Goal: Task Accomplishment & Management: Manage account settings

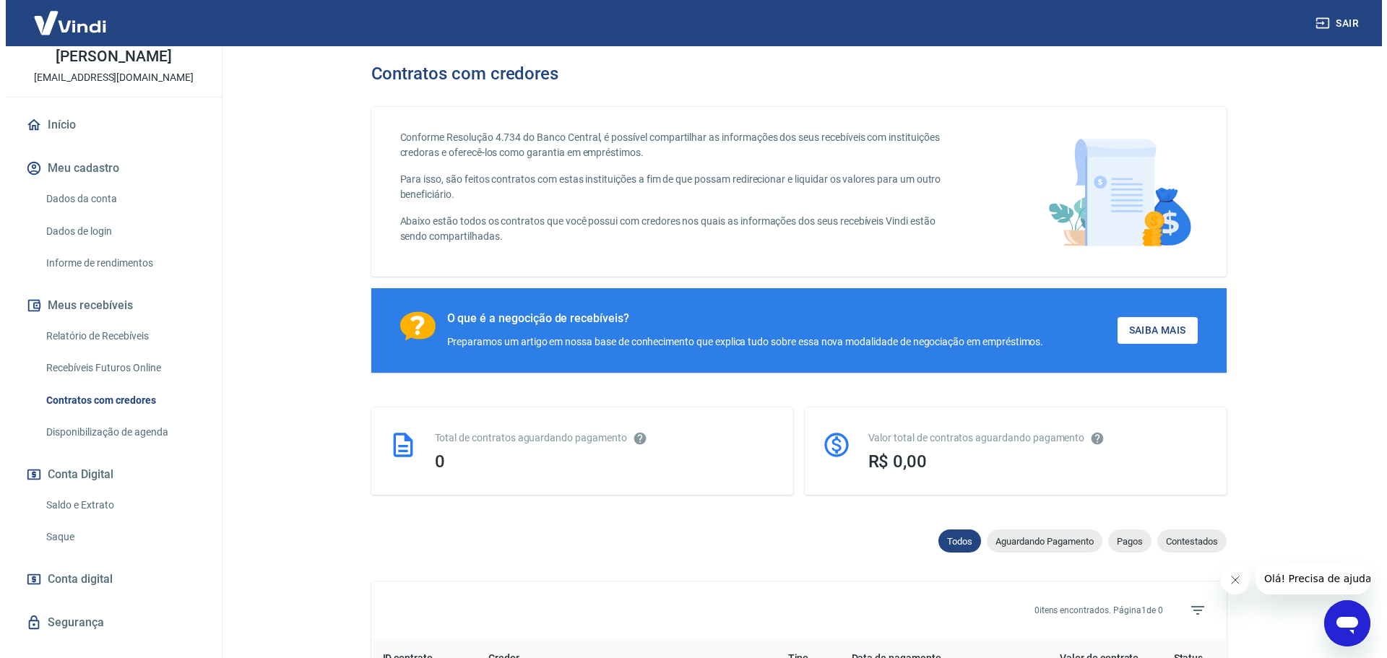
scroll to position [145, 0]
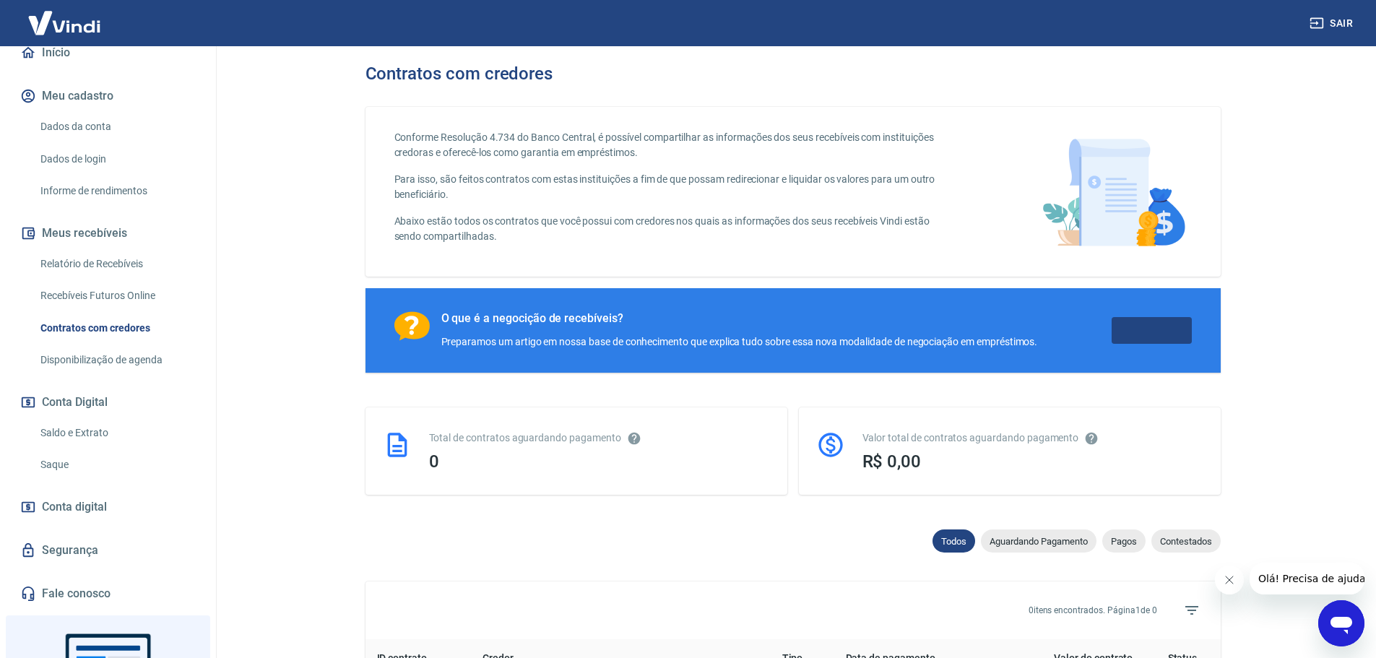
click at [1168, 329] on link "Saiba Mais" at bounding box center [1152, 330] width 80 height 27
click at [118, 254] on link "Relatório de Recebíveis" at bounding box center [117, 264] width 164 height 30
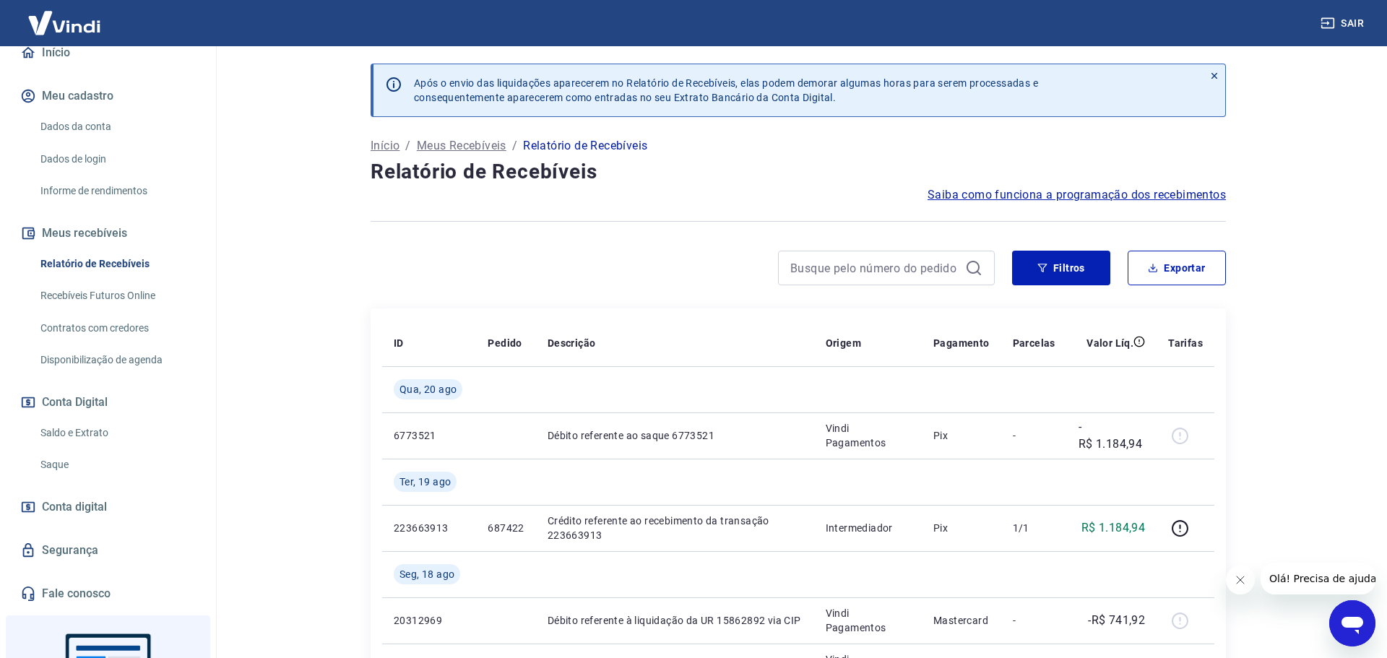
click at [117, 183] on link "Informe de rendimentos" at bounding box center [117, 191] width 164 height 30
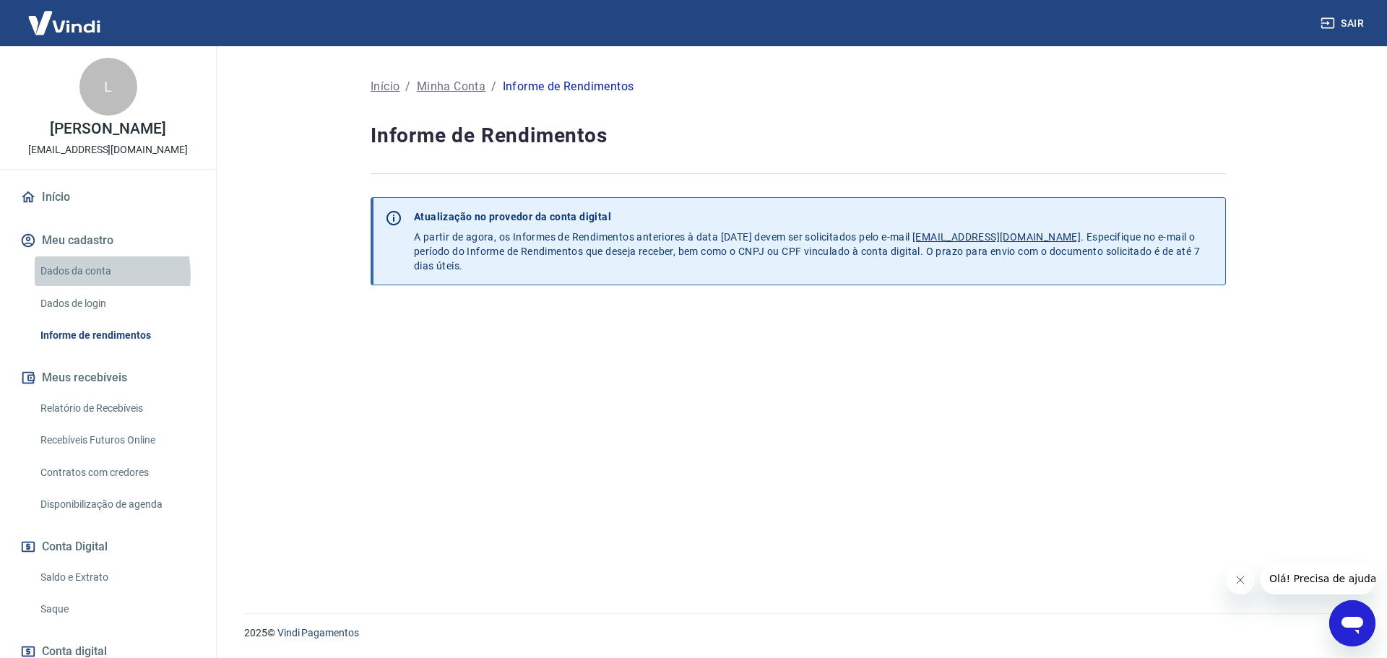
click at [99, 274] on link "Dados da conta" at bounding box center [117, 271] width 164 height 30
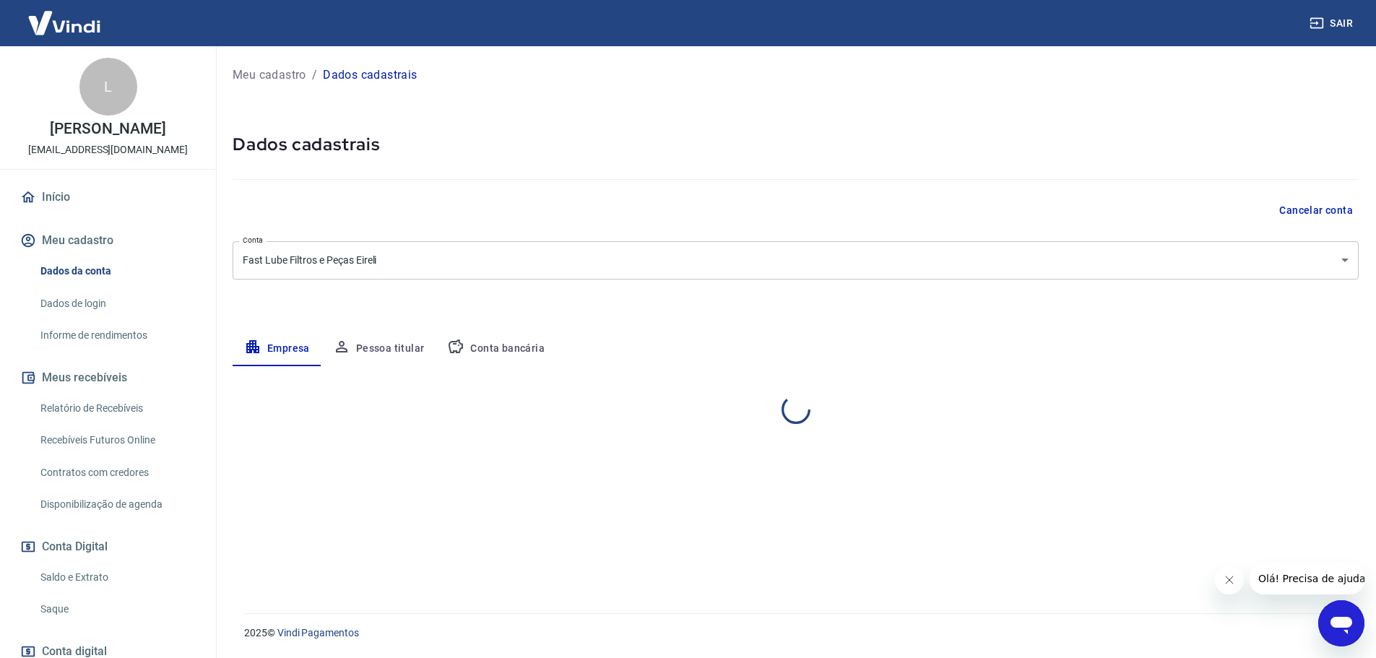
select select "SP"
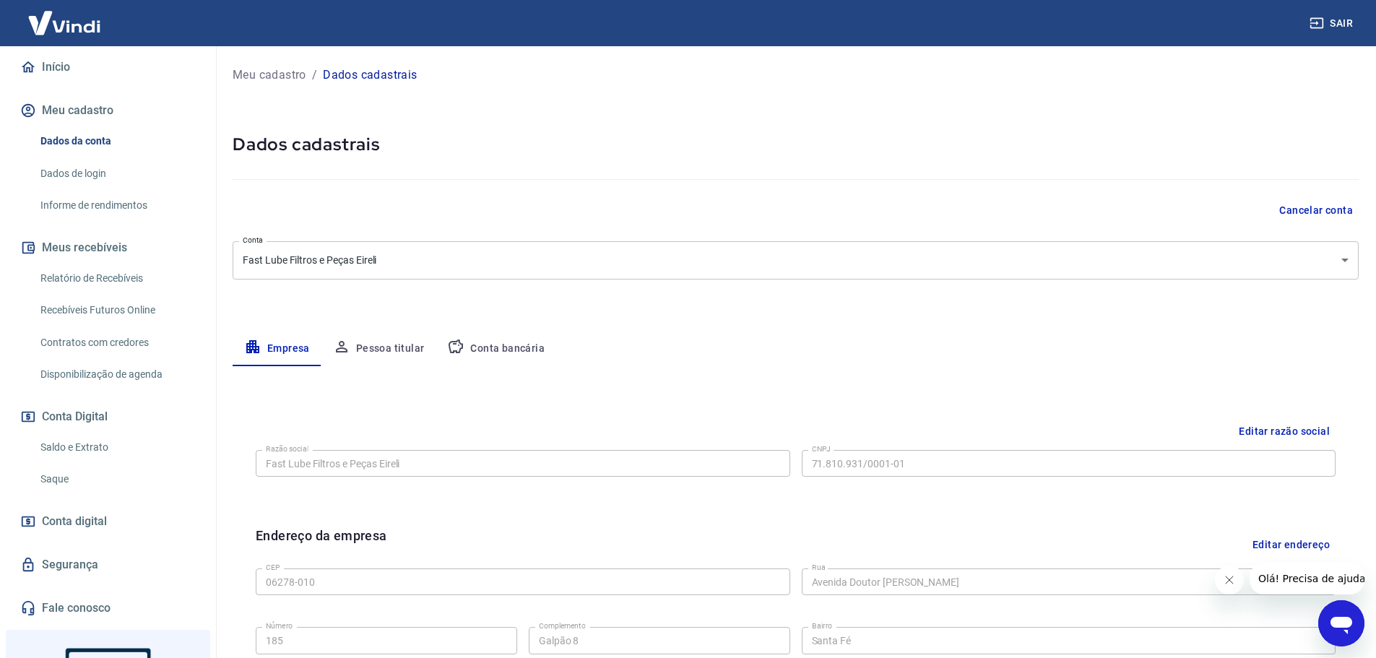
scroll to position [217, 0]
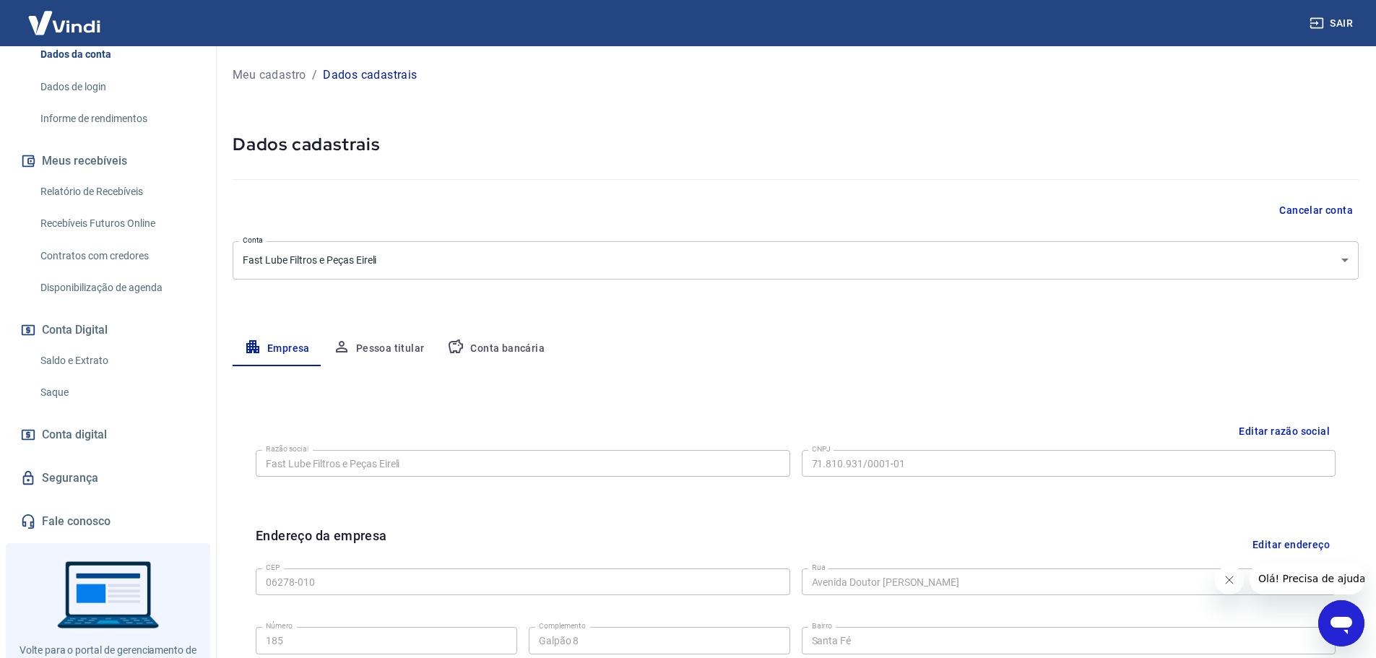
click at [132, 257] on link "Contratos com credores" at bounding box center [117, 256] width 164 height 30
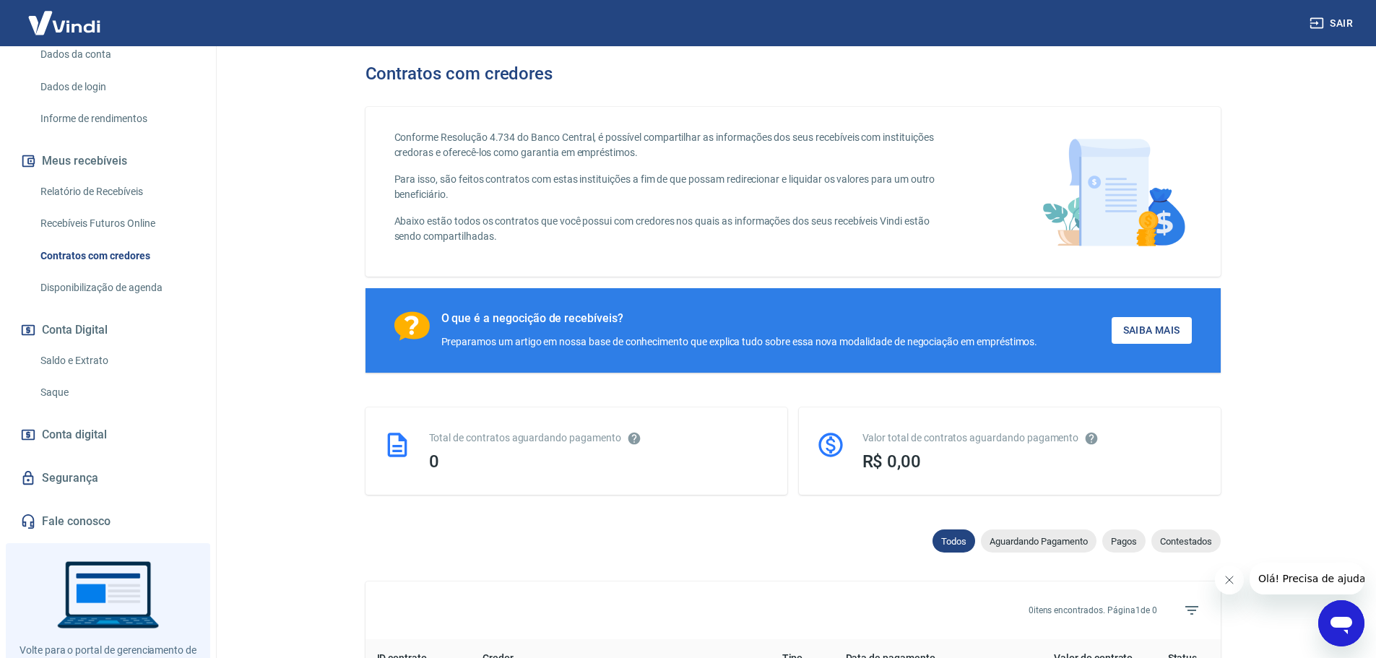
click at [136, 444] on link "Conta digital" at bounding box center [107, 435] width 181 height 32
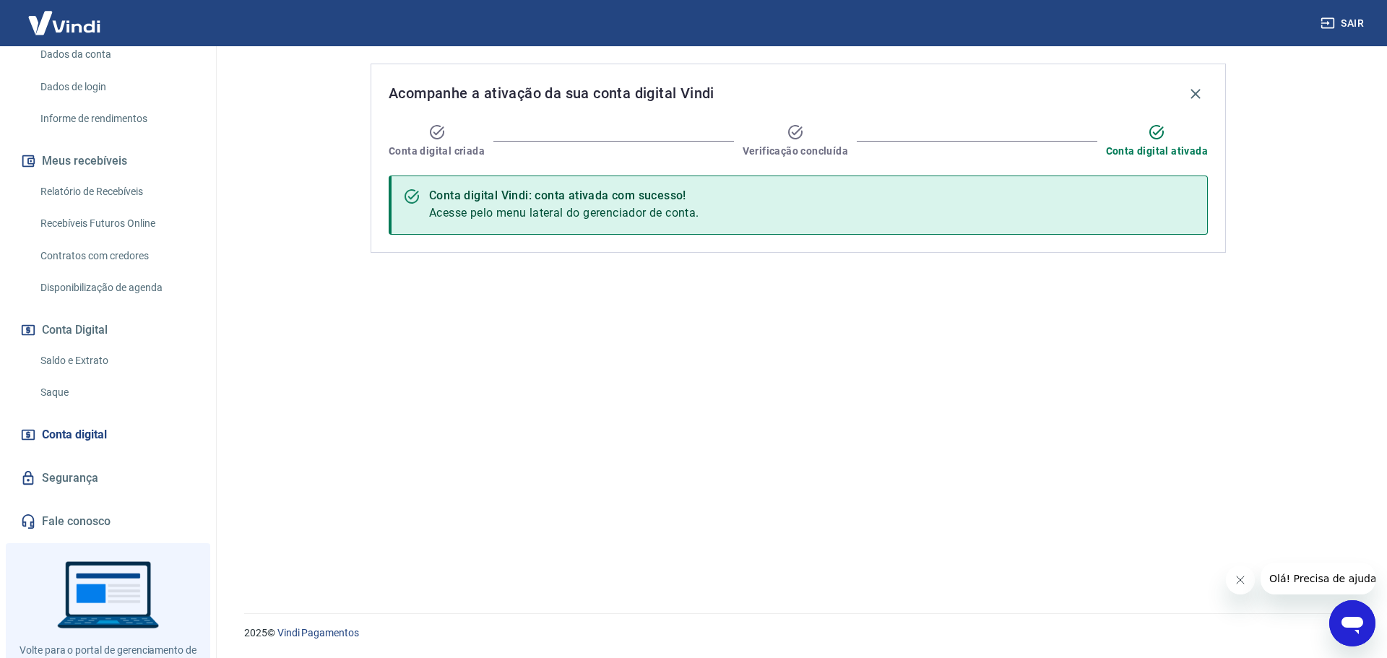
click at [134, 465] on link "Segurança" at bounding box center [107, 478] width 181 height 32
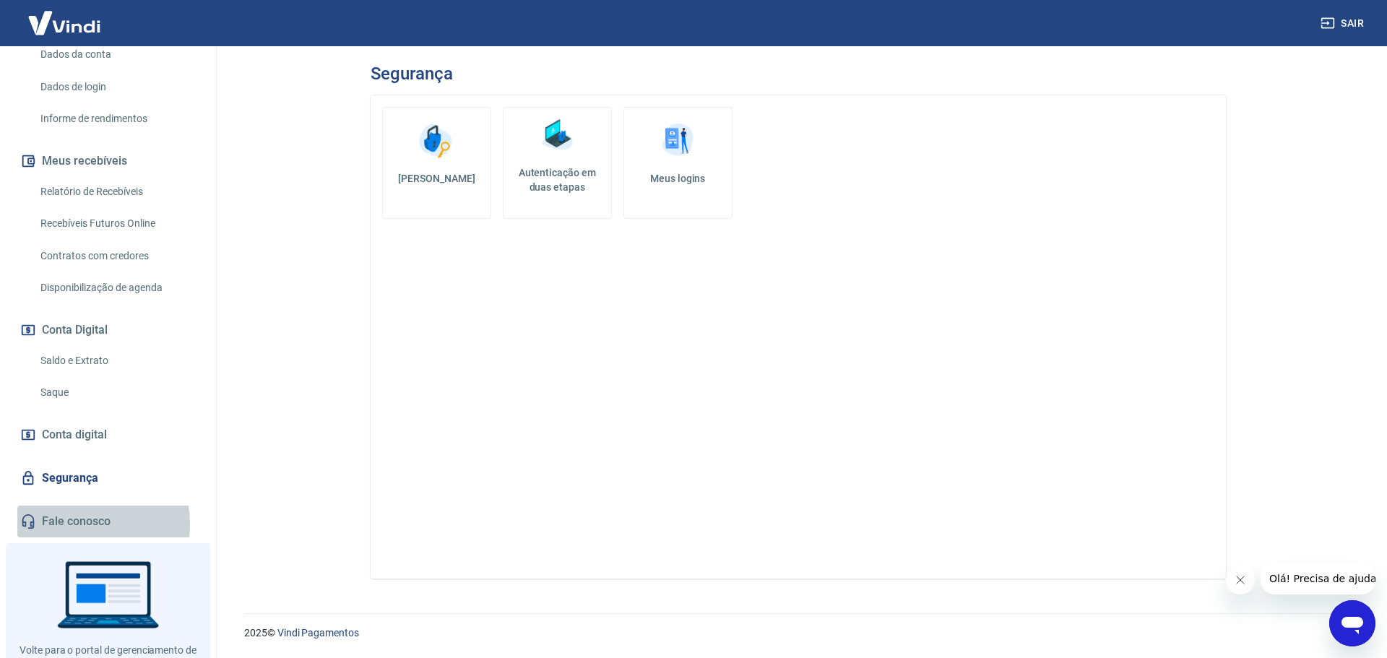
click at [82, 524] on link "Fale conosco" at bounding box center [107, 522] width 181 height 32
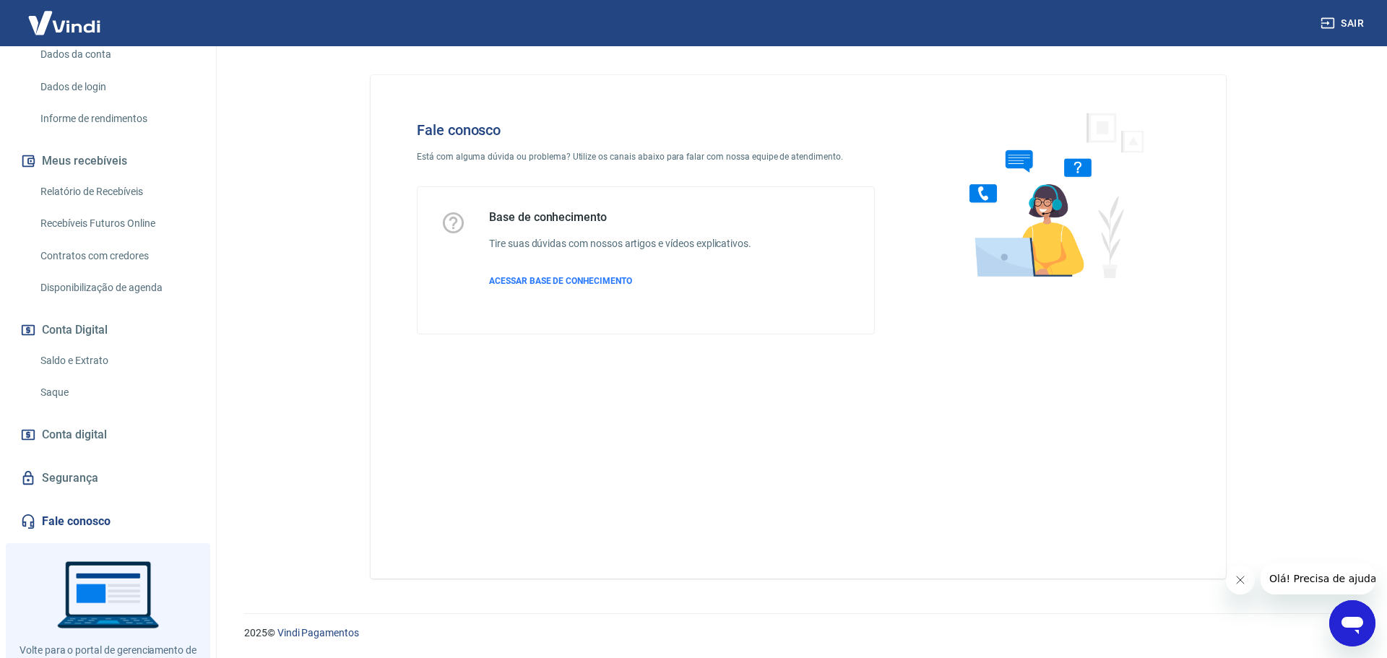
click at [91, 422] on link "Conta digital" at bounding box center [107, 435] width 181 height 32
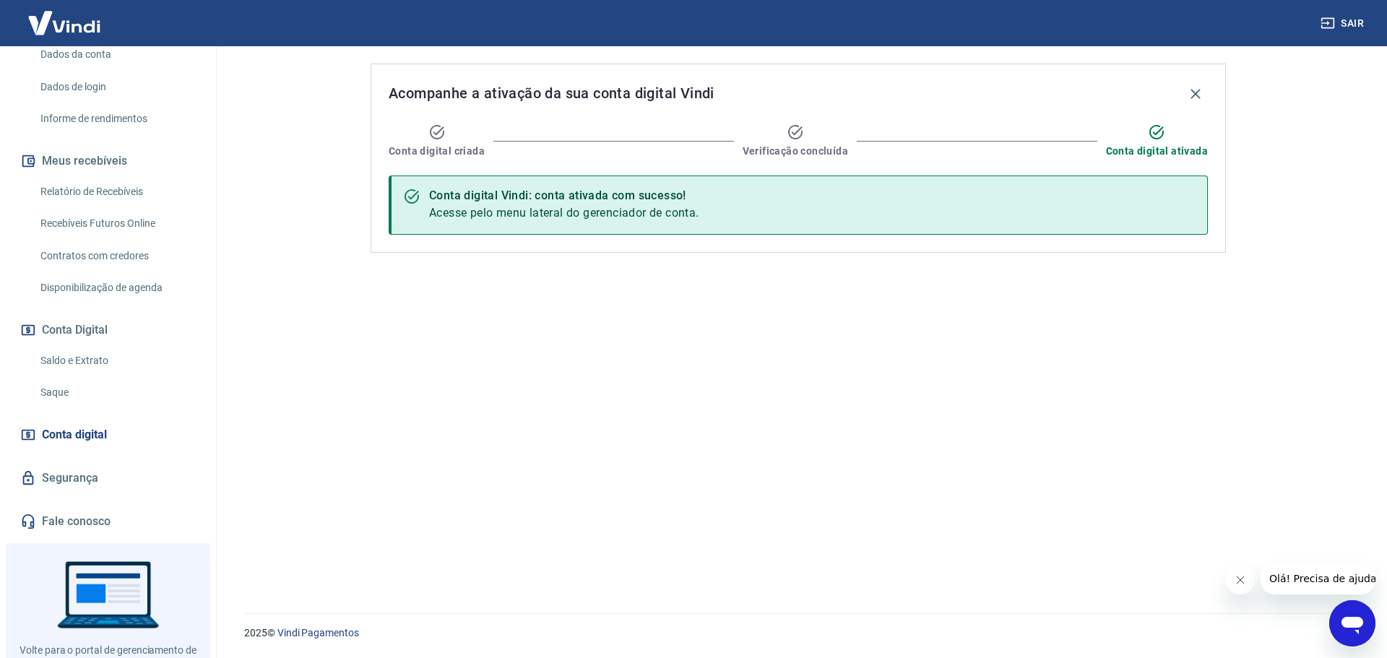
click at [124, 389] on link "Saque" at bounding box center [117, 393] width 164 height 30
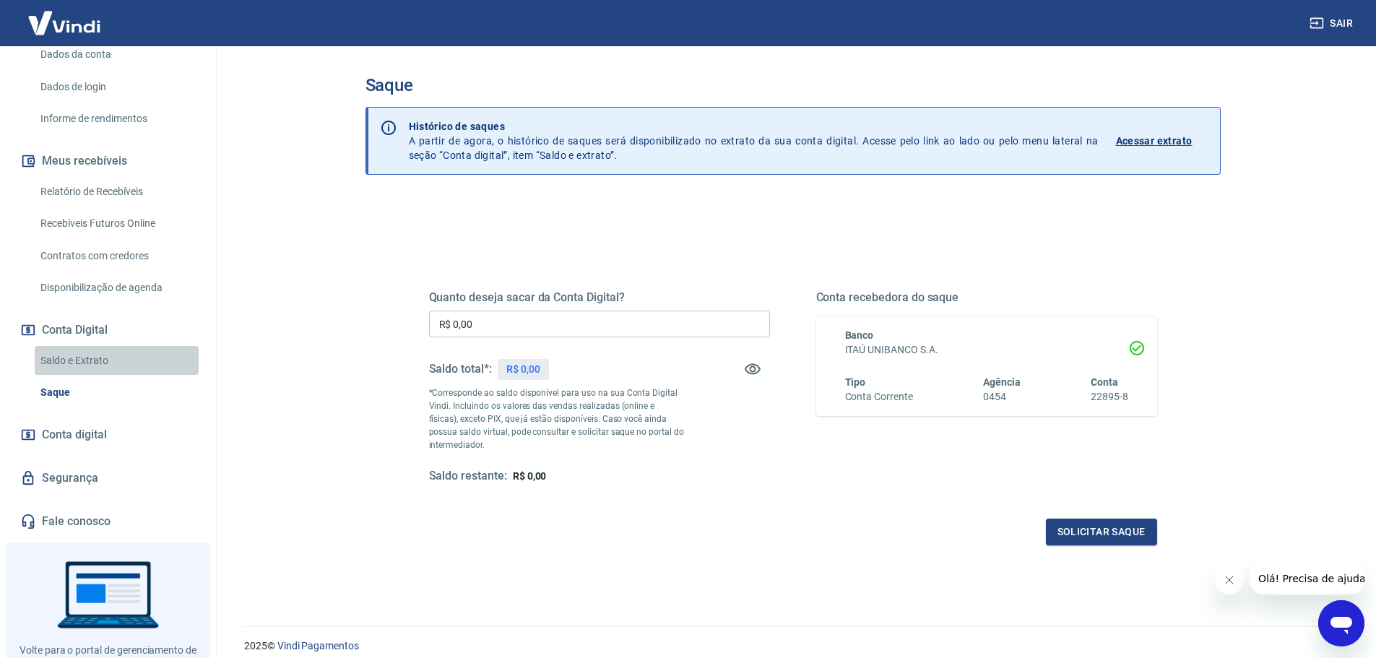
click at [124, 363] on link "Saldo e Extrato" at bounding box center [117, 361] width 164 height 30
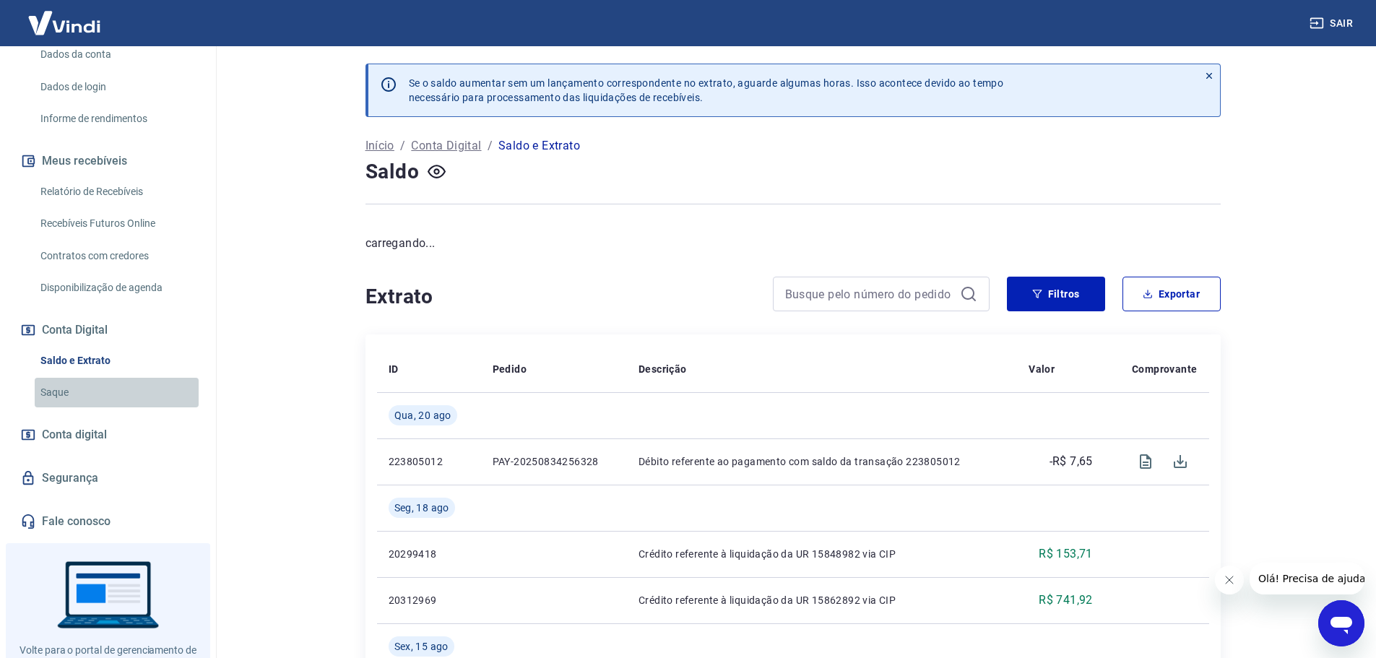
click at [117, 394] on link "Saque" at bounding box center [117, 393] width 164 height 30
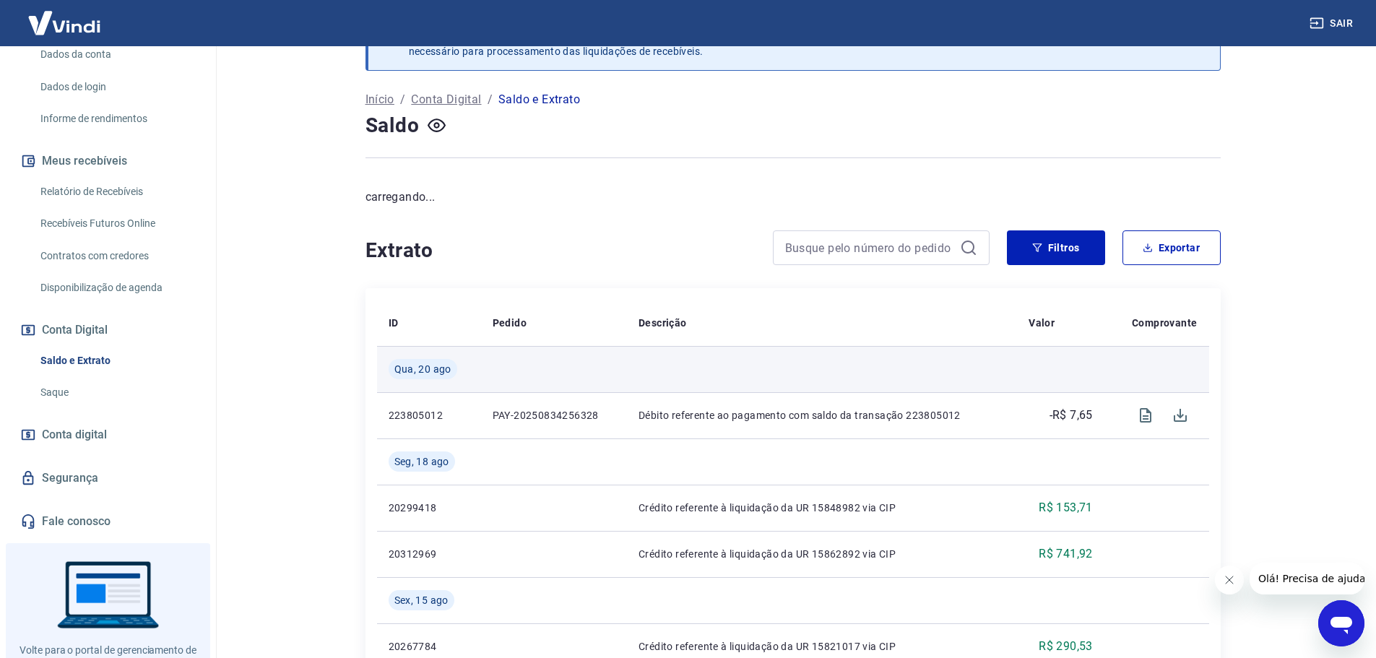
scroll to position [72, 0]
